Goal: Check status

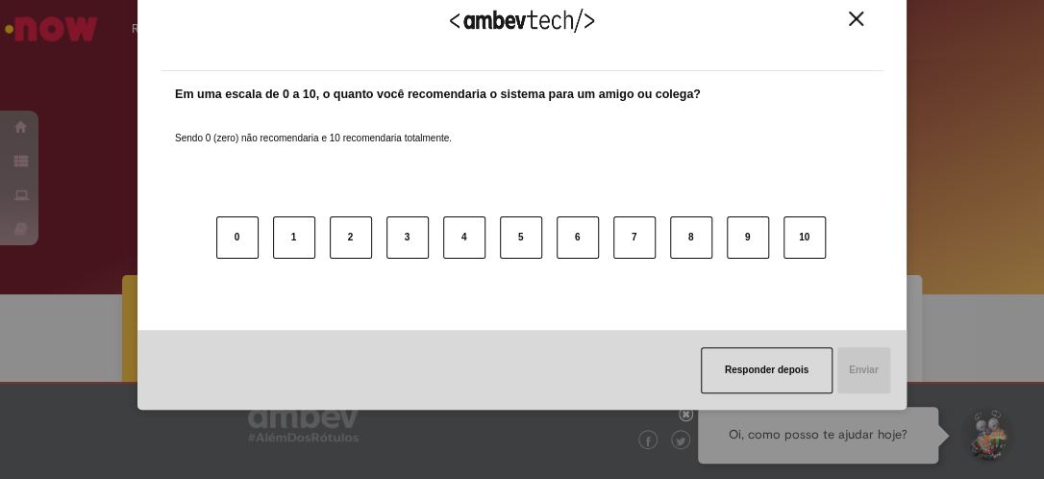
click at [858, 17] on img "Close" at bounding box center [856, 19] width 14 height 14
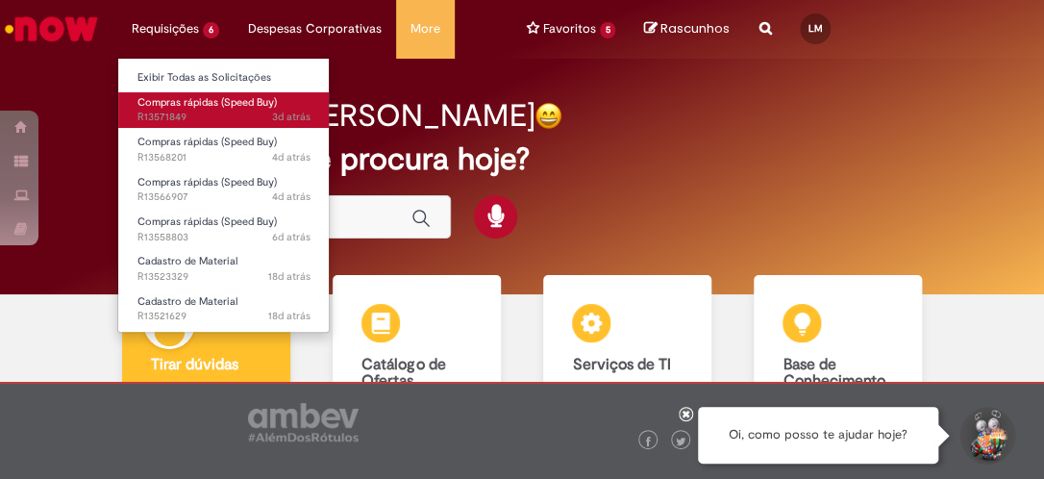
click at [197, 117] on span "3d atrás 3 dias atrás R13571849" at bounding box center [224, 117] width 173 height 15
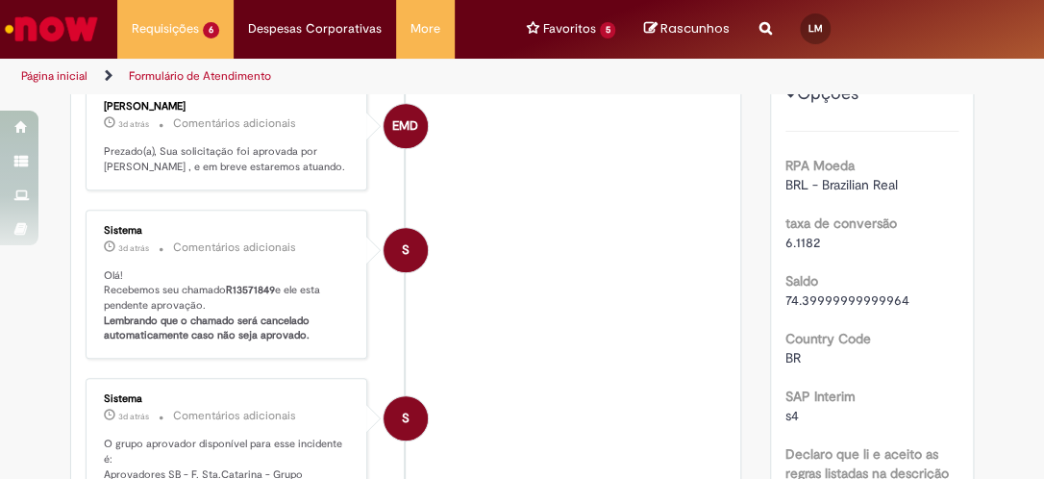
scroll to position [288, 0]
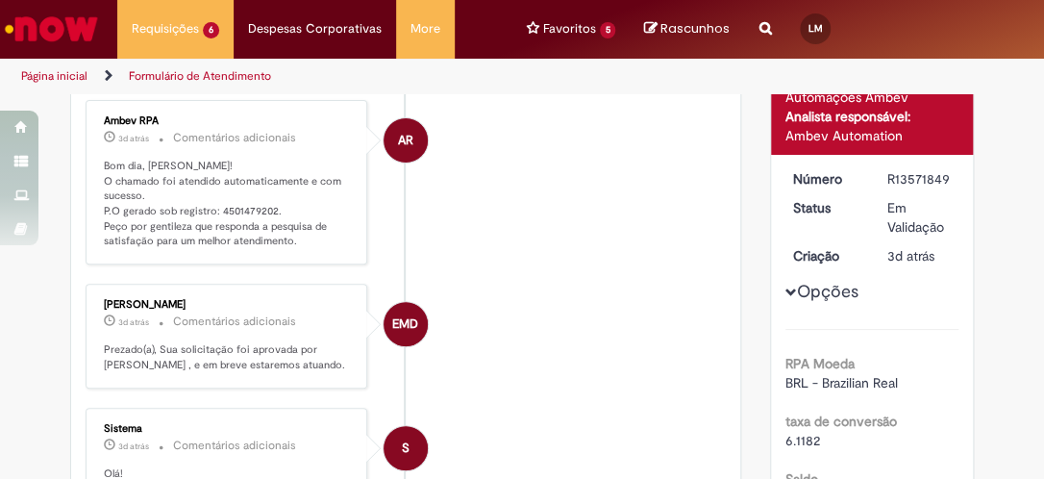
drag, startPoint x: 212, startPoint y: 105, endPoint x: 228, endPoint y: 106, distance: 16.4
click at [228, 106] on div "Ambev RPA 3d atrás 3 dias atrás Comentários adicionais Bom dia, [PERSON_NAME]! …" at bounding box center [227, 182] width 282 height 164
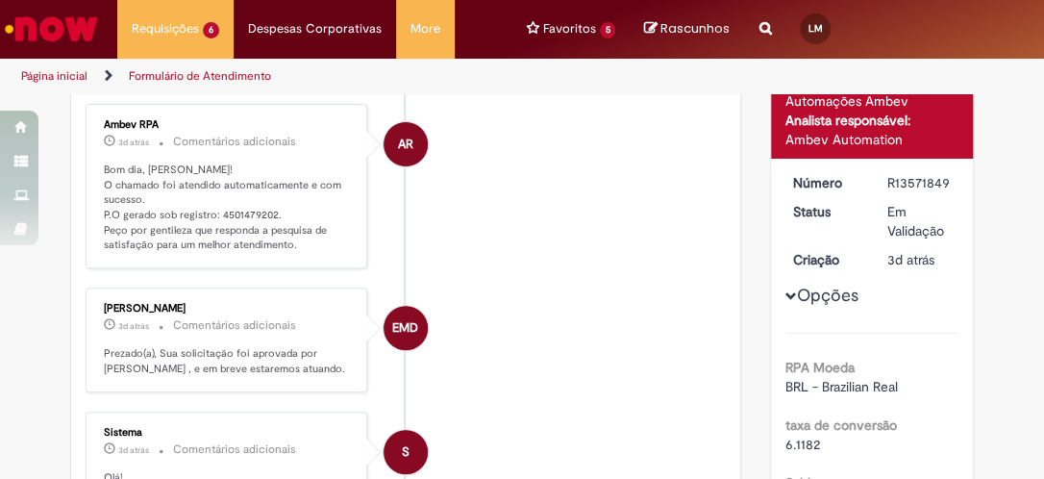
drag, startPoint x: 228, startPoint y: 106, endPoint x: 219, endPoint y: 206, distance: 100.4
click at [219, 206] on p "Bom dia, [PERSON_NAME]! O chamado foi atendido automaticamente e com sucesso. P…" at bounding box center [228, 208] width 248 height 90
drag, startPoint x: 210, startPoint y: 211, endPoint x: 263, endPoint y: 211, distance: 53.9
click at [263, 211] on p "Bom dia, [PERSON_NAME]! O chamado foi atendido automaticamente e com sucesso. P…" at bounding box center [228, 208] width 248 height 90
copy p "4501479202"
